Goal: Task Accomplishment & Management: Use online tool/utility

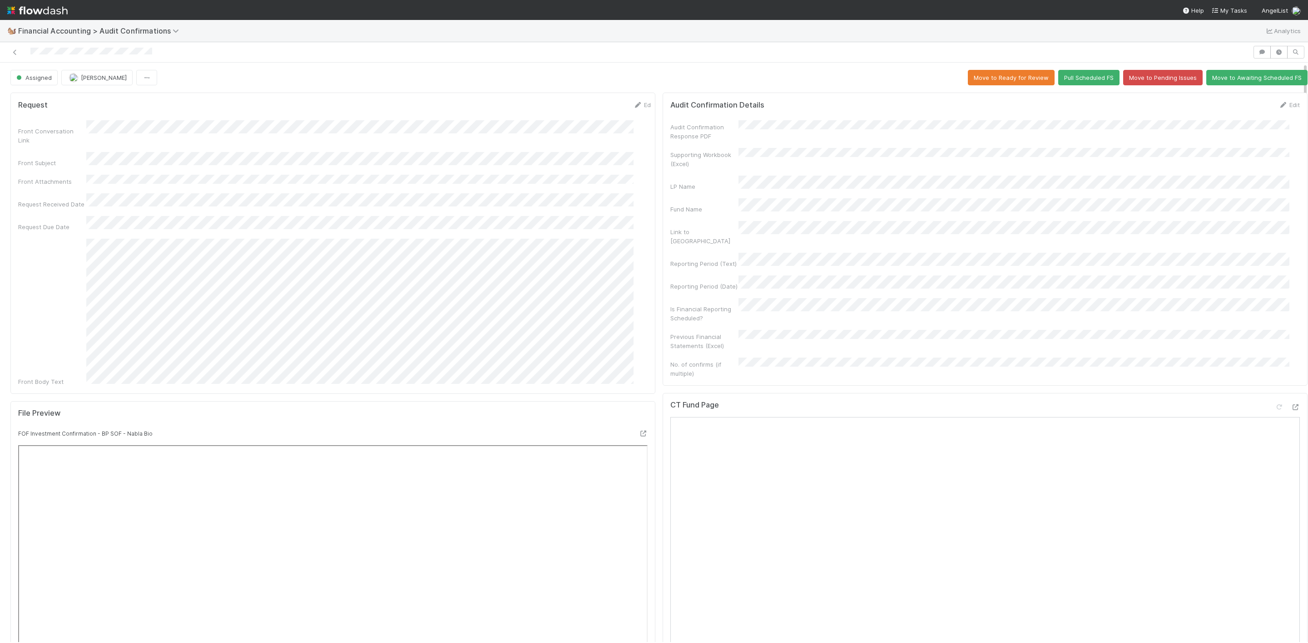
click at [9, 54] on div at bounding box center [626, 52] width 1245 height 13
click at [15, 51] on icon at bounding box center [14, 52] width 9 height 6
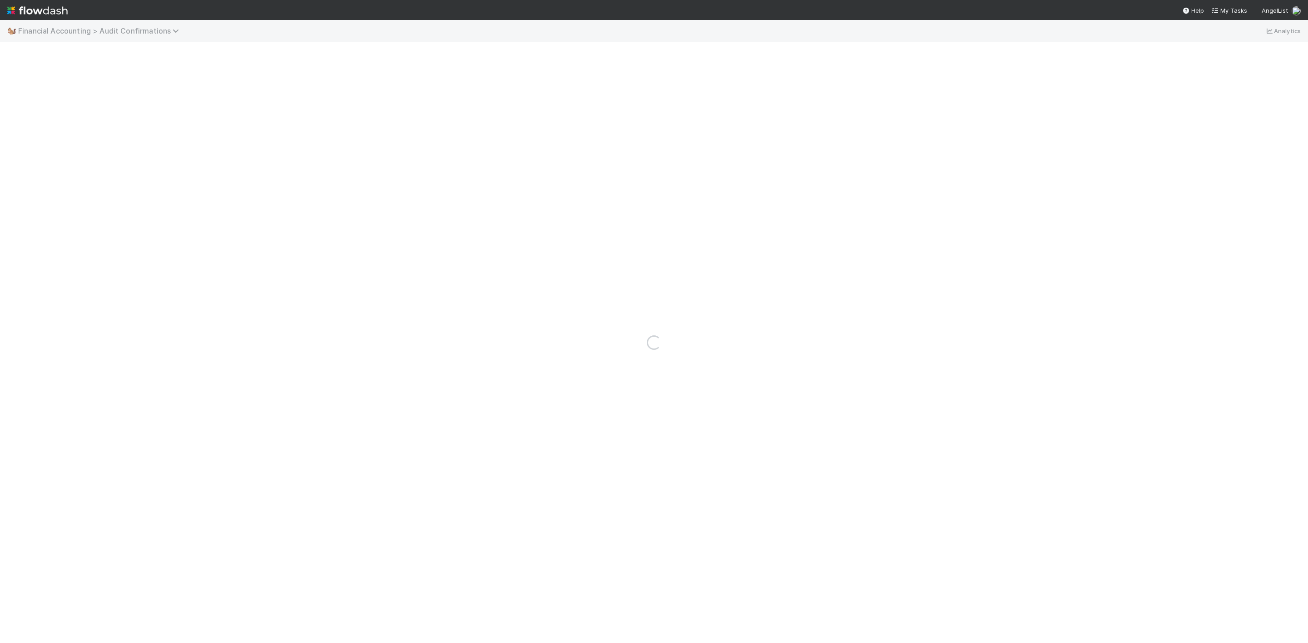
click at [6, 8] on nav "Help My Tasks AngelList" at bounding box center [654, 10] width 1308 height 20
click at [10, 10] on img at bounding box center [37, 10] width 60 height 15
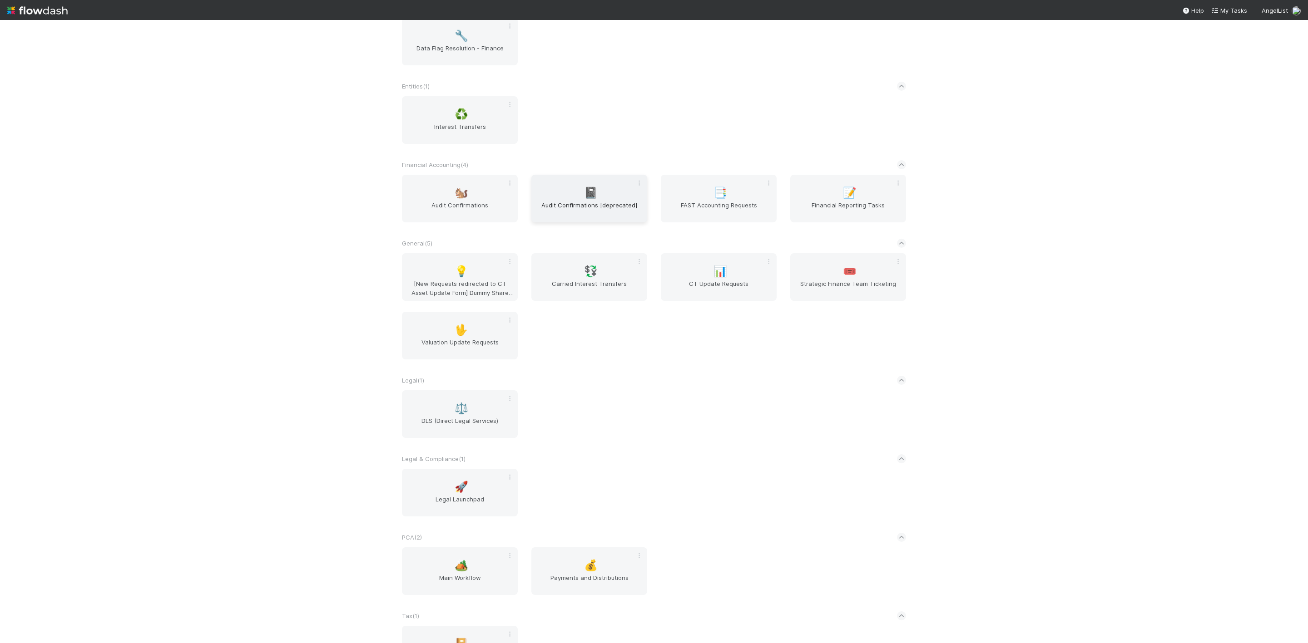
scroll to position [349, 0]
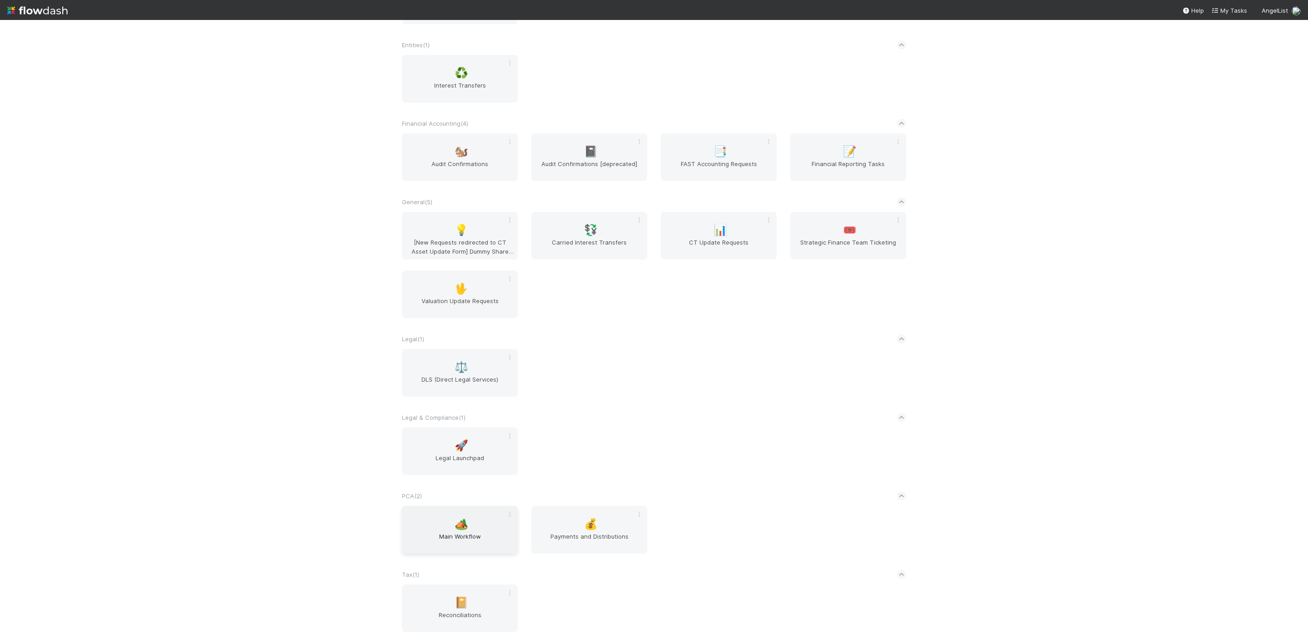
click at [488, 545] on span "Main Workflow" at bounding box center [459, 541] width 109 height 18
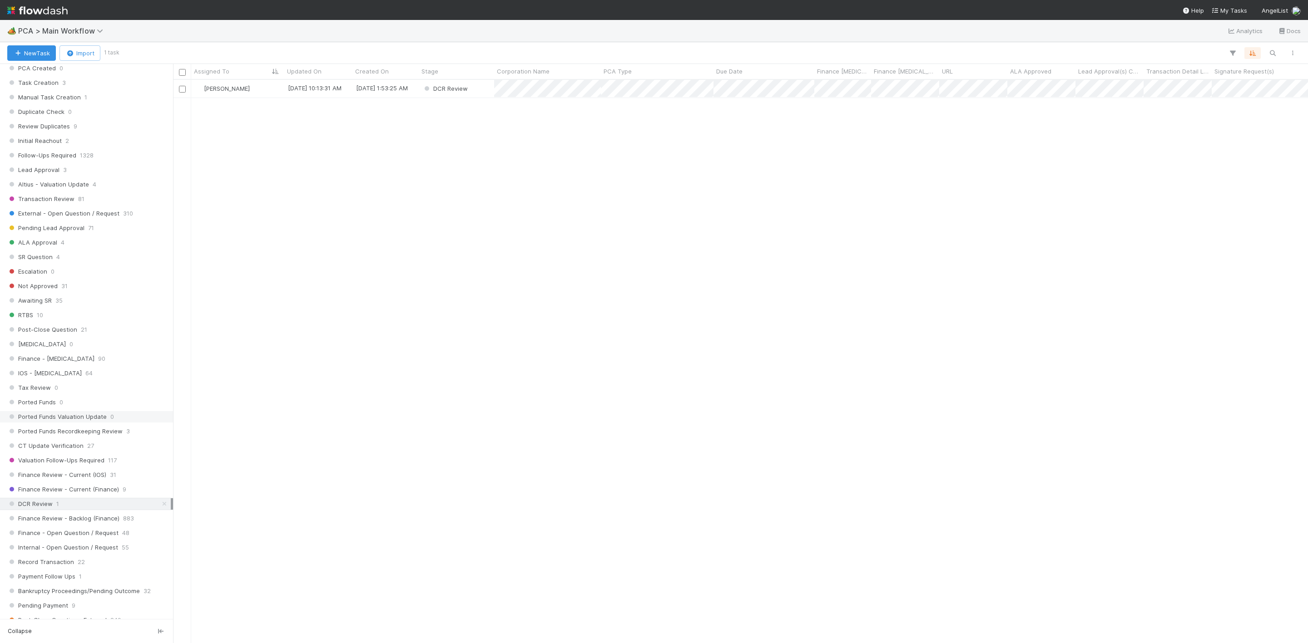
scroll to position [341, 0]
click at [257, 89] on div "[PERSON_NAME]" at bounding box center [237, 89] width 93 height 18
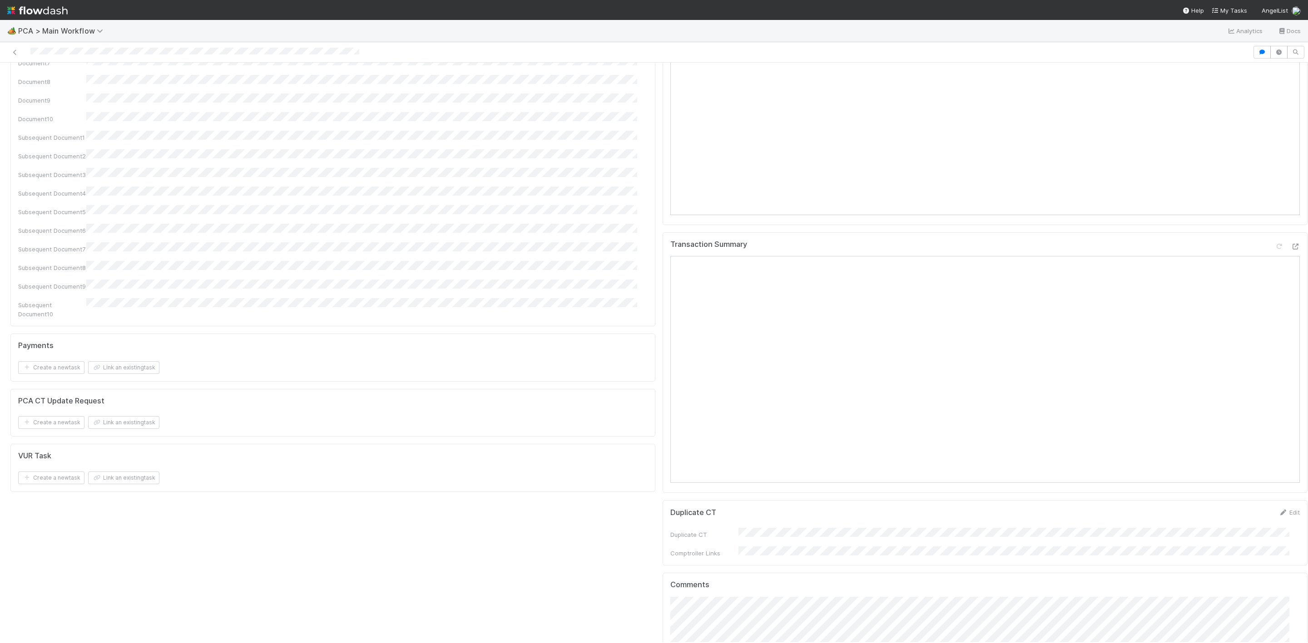
scroll to position [1294, 0]
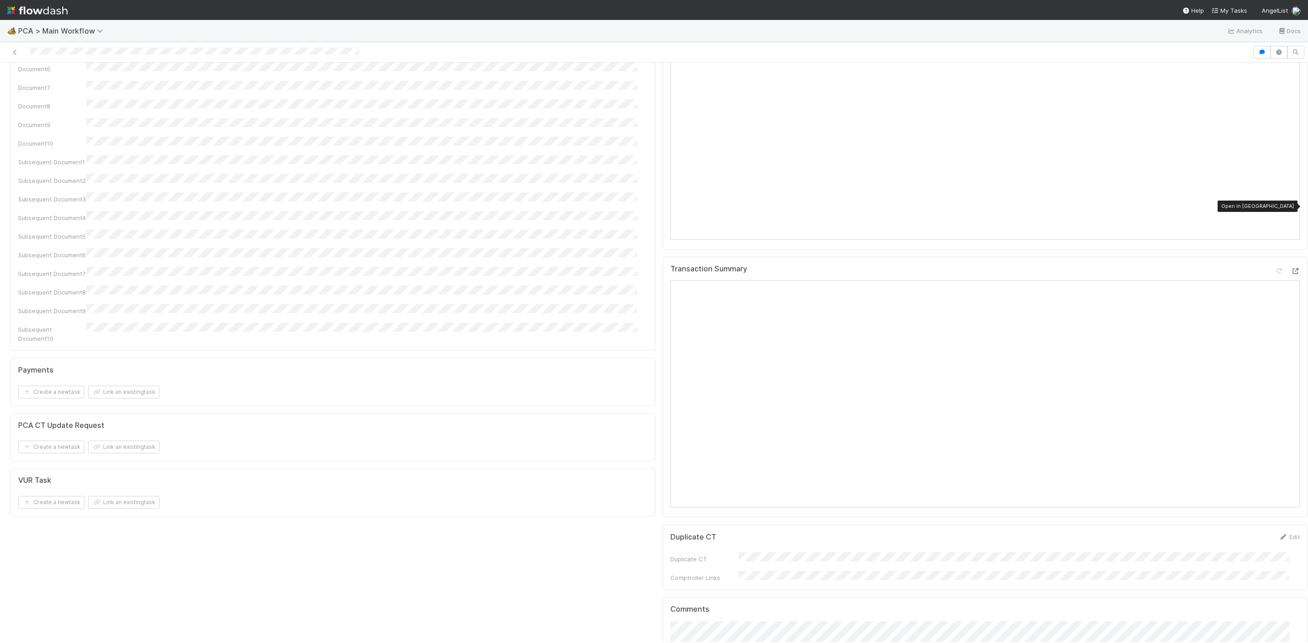
click at [1290, 267] on div at bounding box center [1294, 271] width 9 height 9
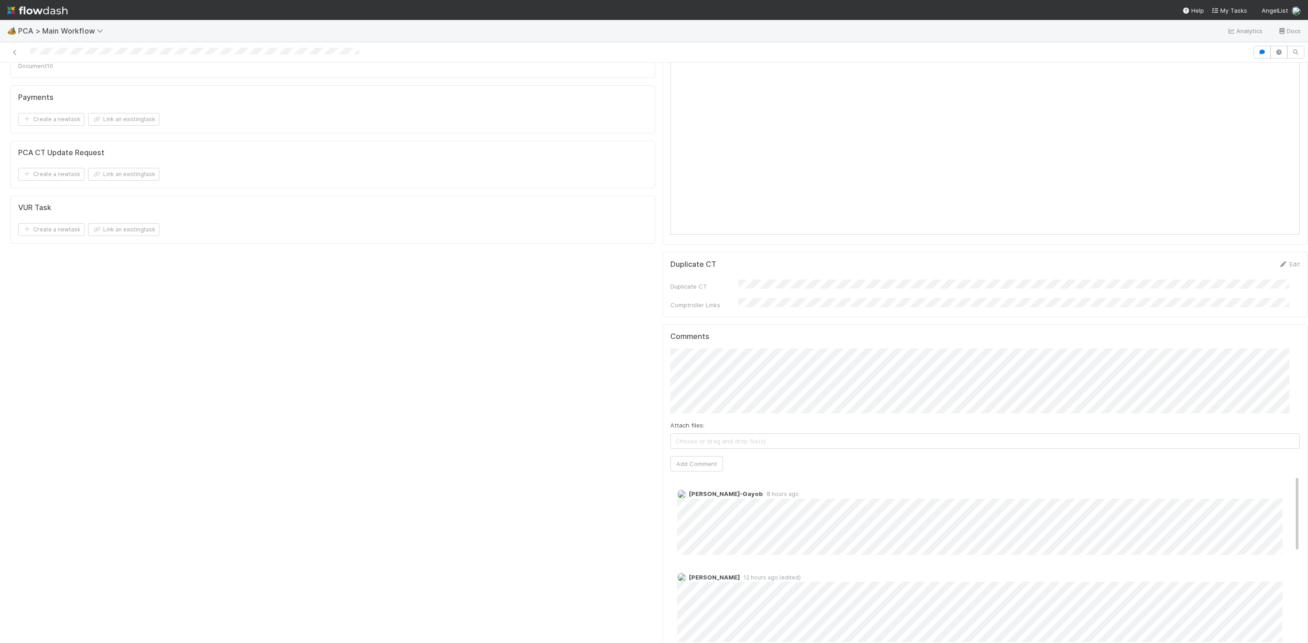
scroll to position [1566, 0]
click at [687, 457] on button "Add Comment" at bounding box center [696, 464] width 53 height 15
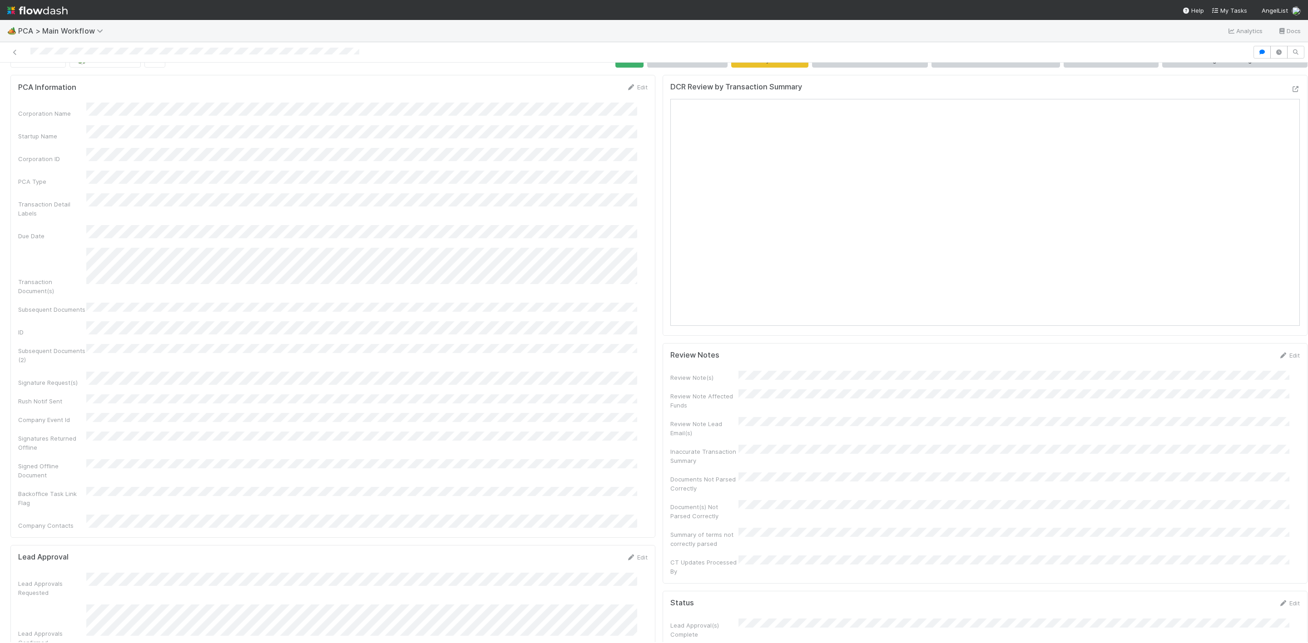
scroll to position [0, 0]
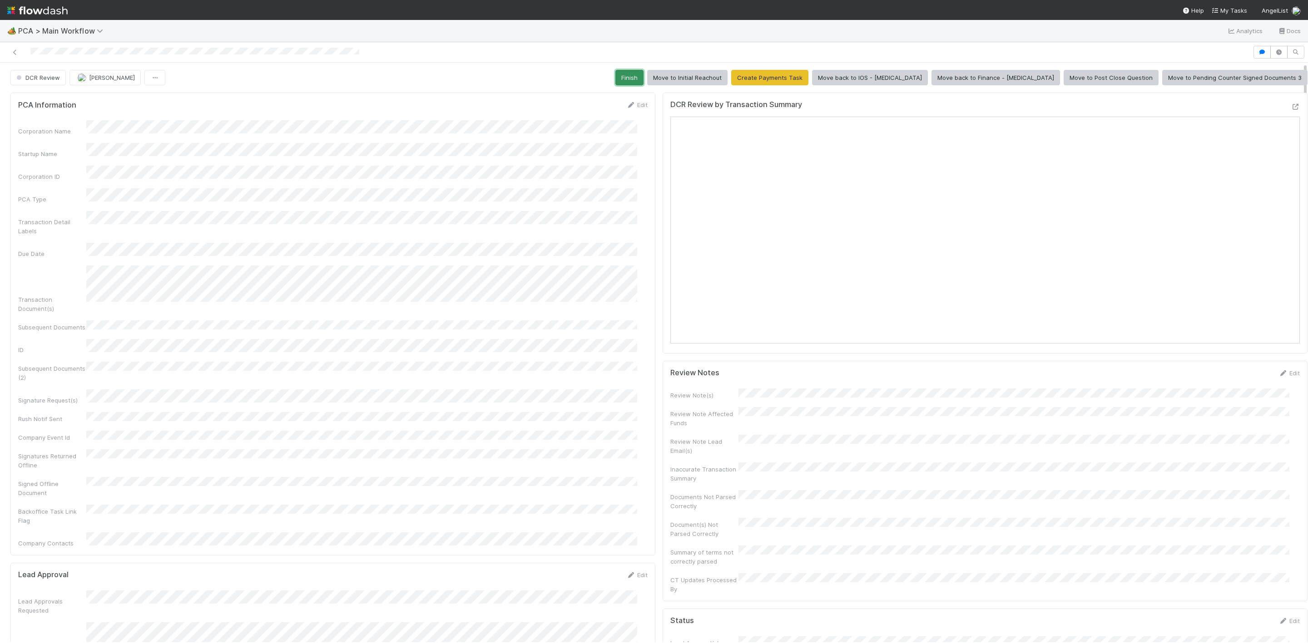
click at [643, 72] on button "Finish" at bounding box center [629, 77] width 28 height 15
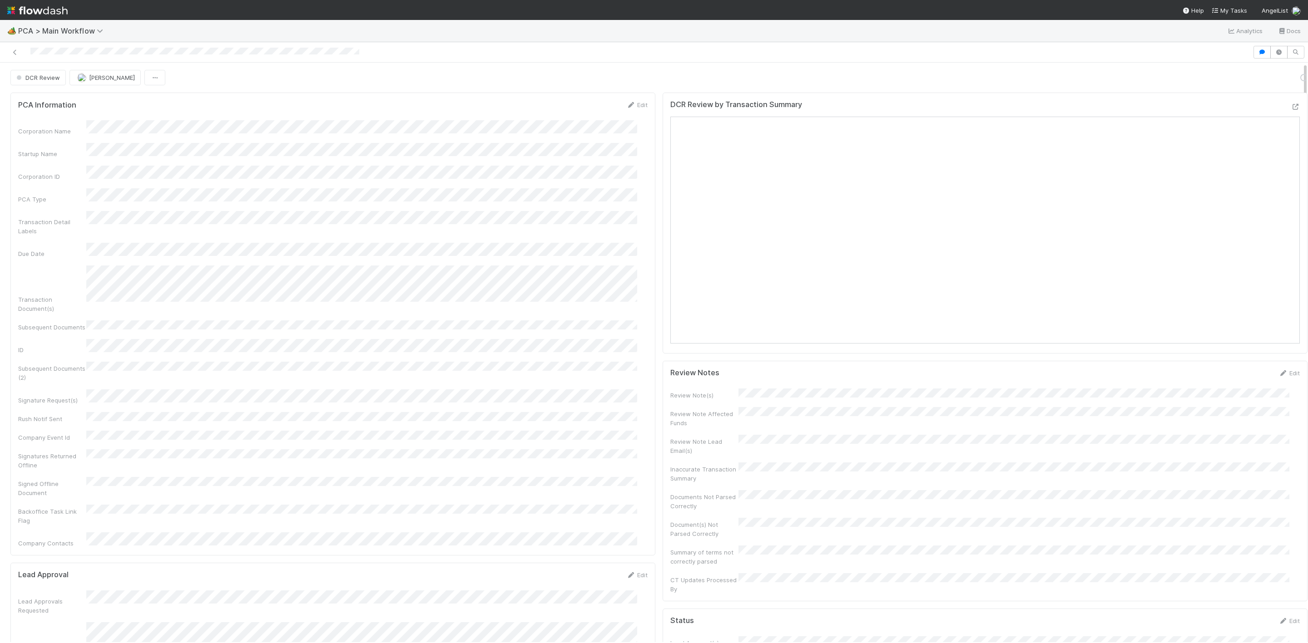
click at [132, 150] on div "Startup Name" at bounding box center [332, 150] width 629 height 15
click at [14, 51] on icon at bounding box center [14, 52] width 9 height 6
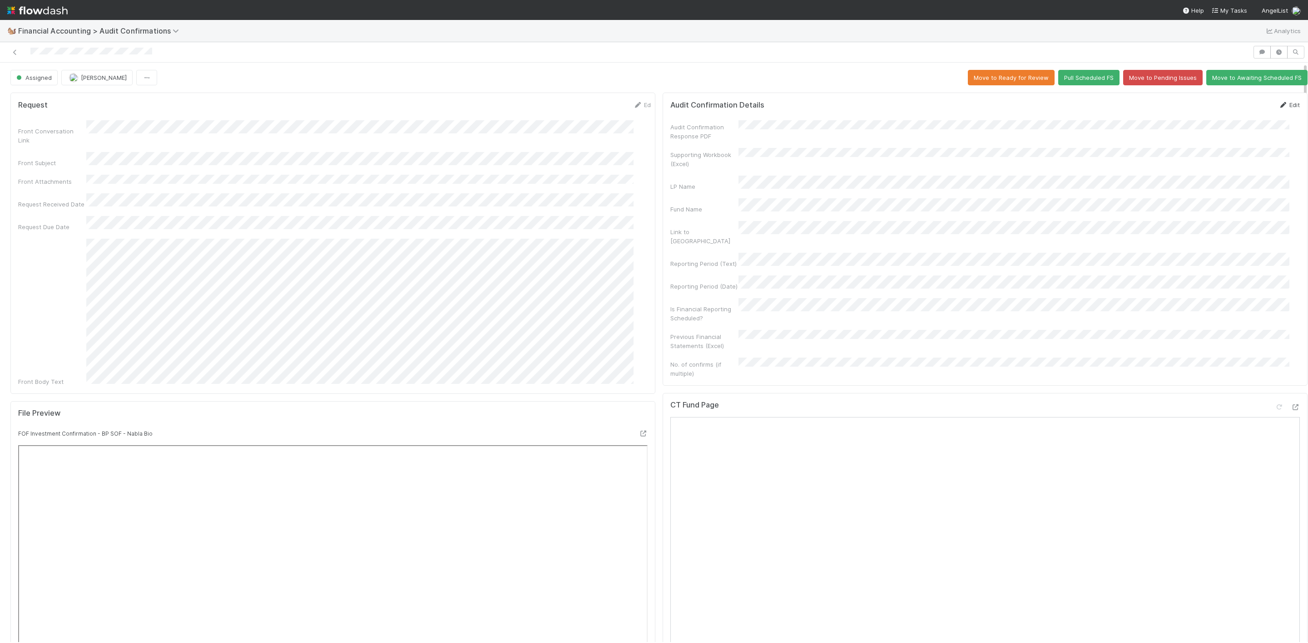
click at [1278, 106] on icon at bounding box center [1282, 105] width 9 height 6
click at [1238, 109] on button "Save" at bounding box center [1251, 107] width 26 height 15
click at [994, 77] on button "Move to Ready for Review" at bounding box center [1011, 77] width 87 height 15
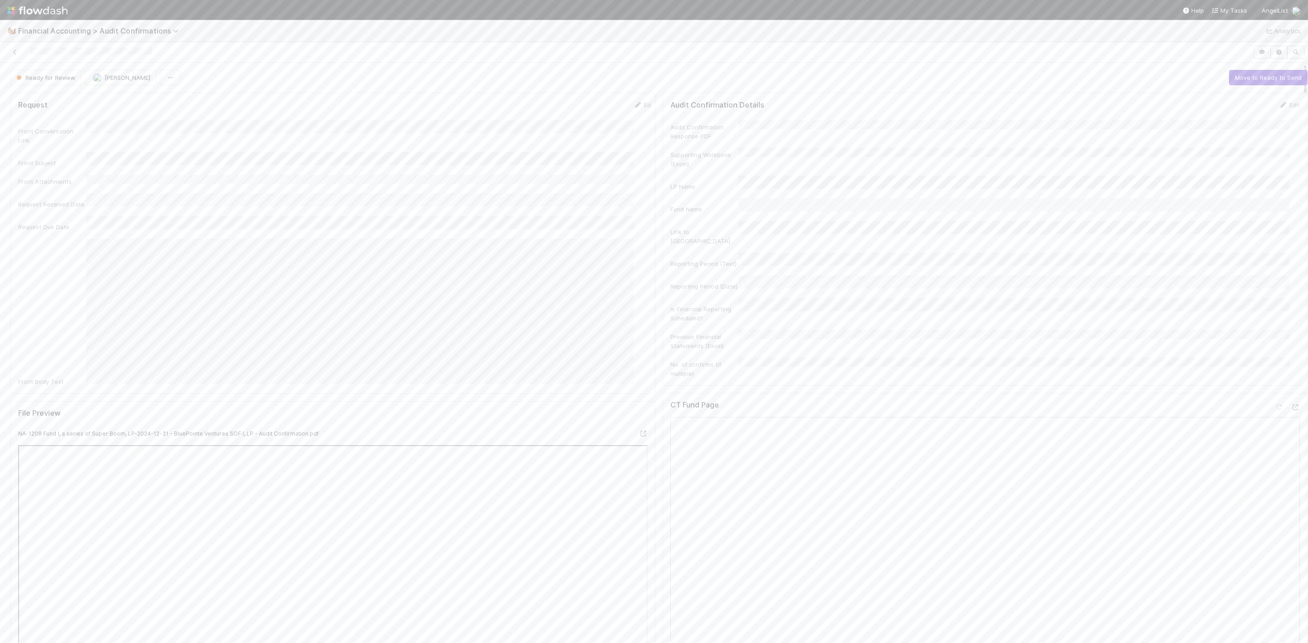
click at [13, 9] on img at bounding box center [37, 10] width 60 height 15
